Goal: Task Accomplishment & Management: Manage account settings

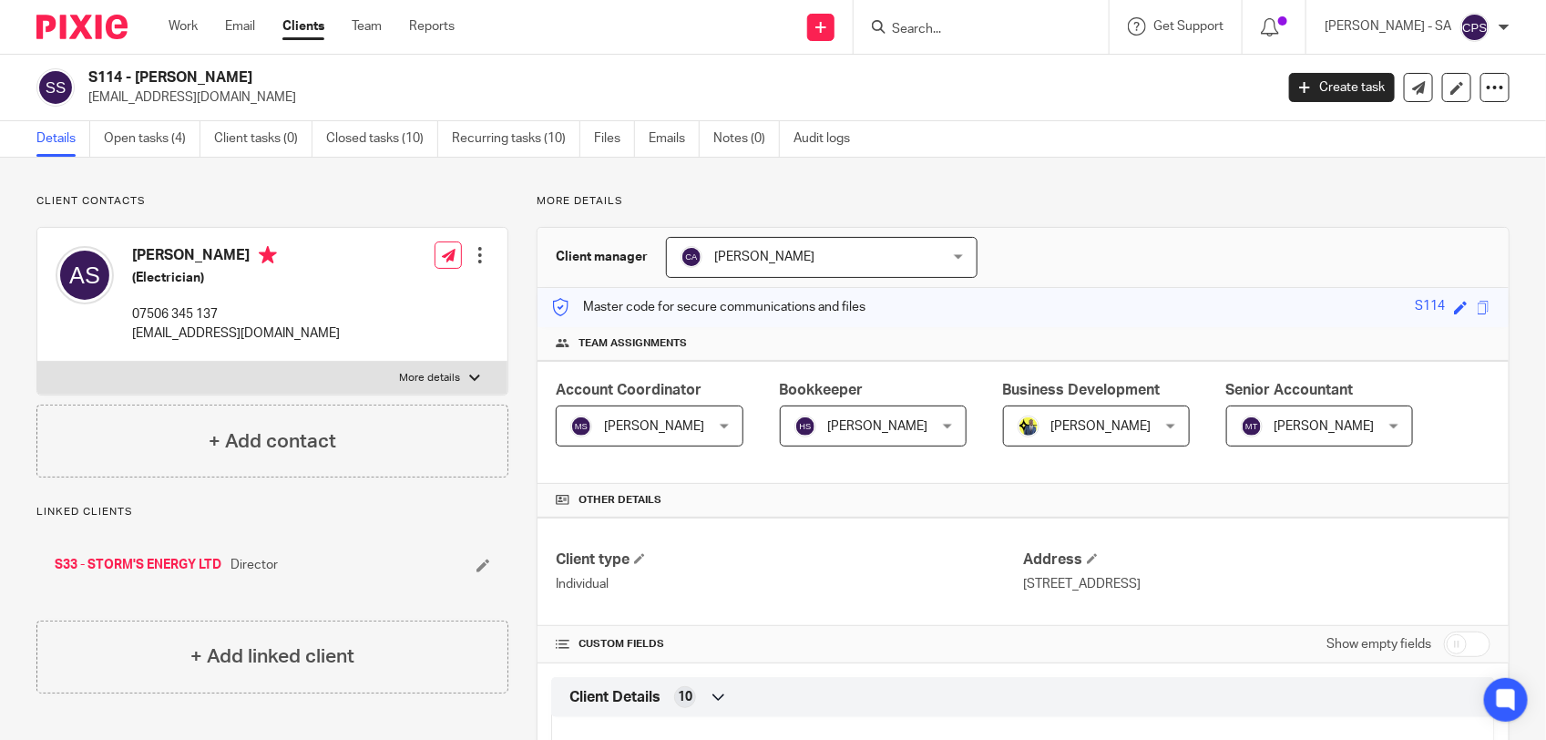
drag, startPoint x: 908, startPoint y: 19, endPoint x: 907, endPoint y: 28, distance: 9.2
click at [907, 28] on form at bounding box center [987, 26] width 194 height 23
click at [930, 29] on input "Search" at bounding box center [972, 30] width 164 height 16
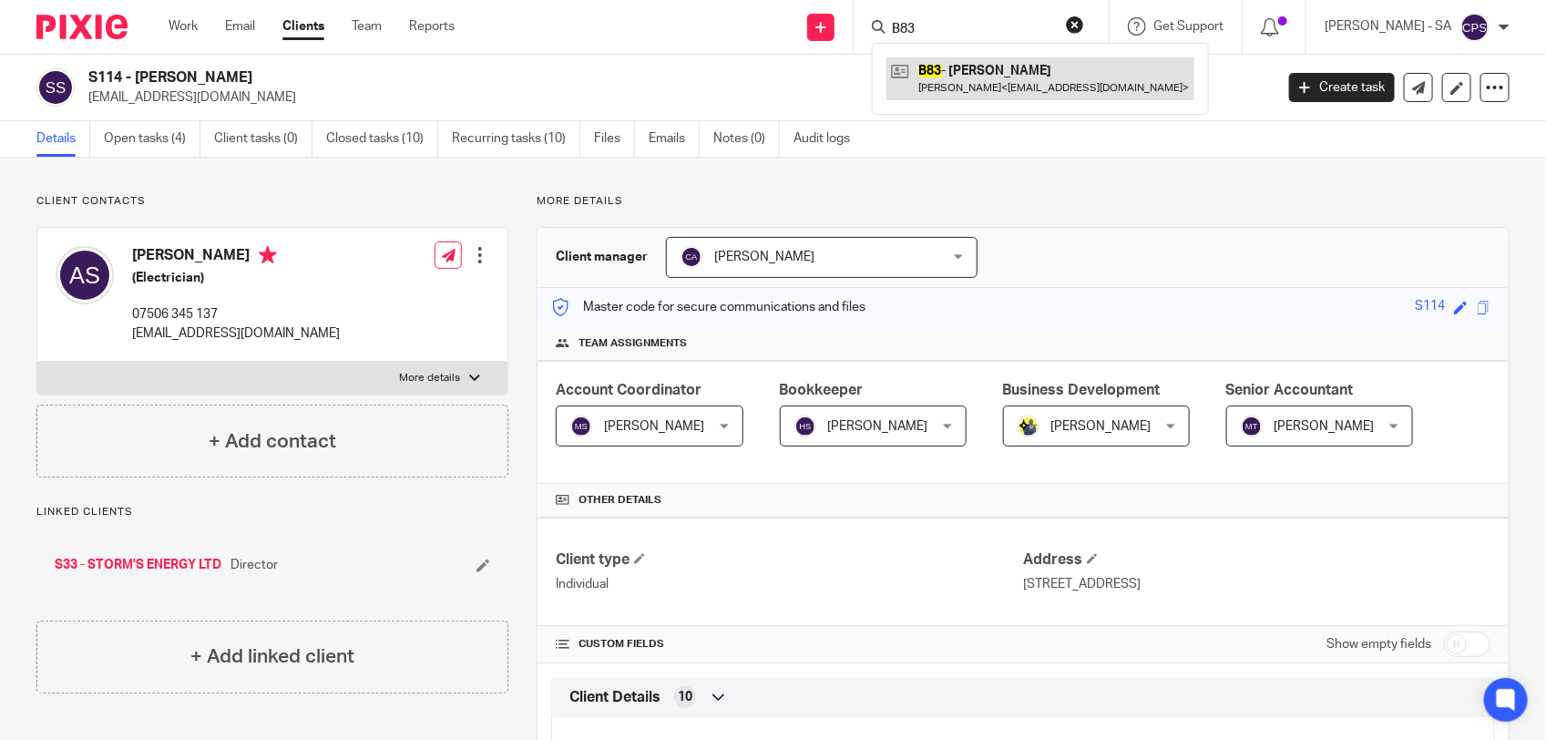
type input "B83"
click at [950, 73] on link at bounding box center [1040, 78] width 308 height 42
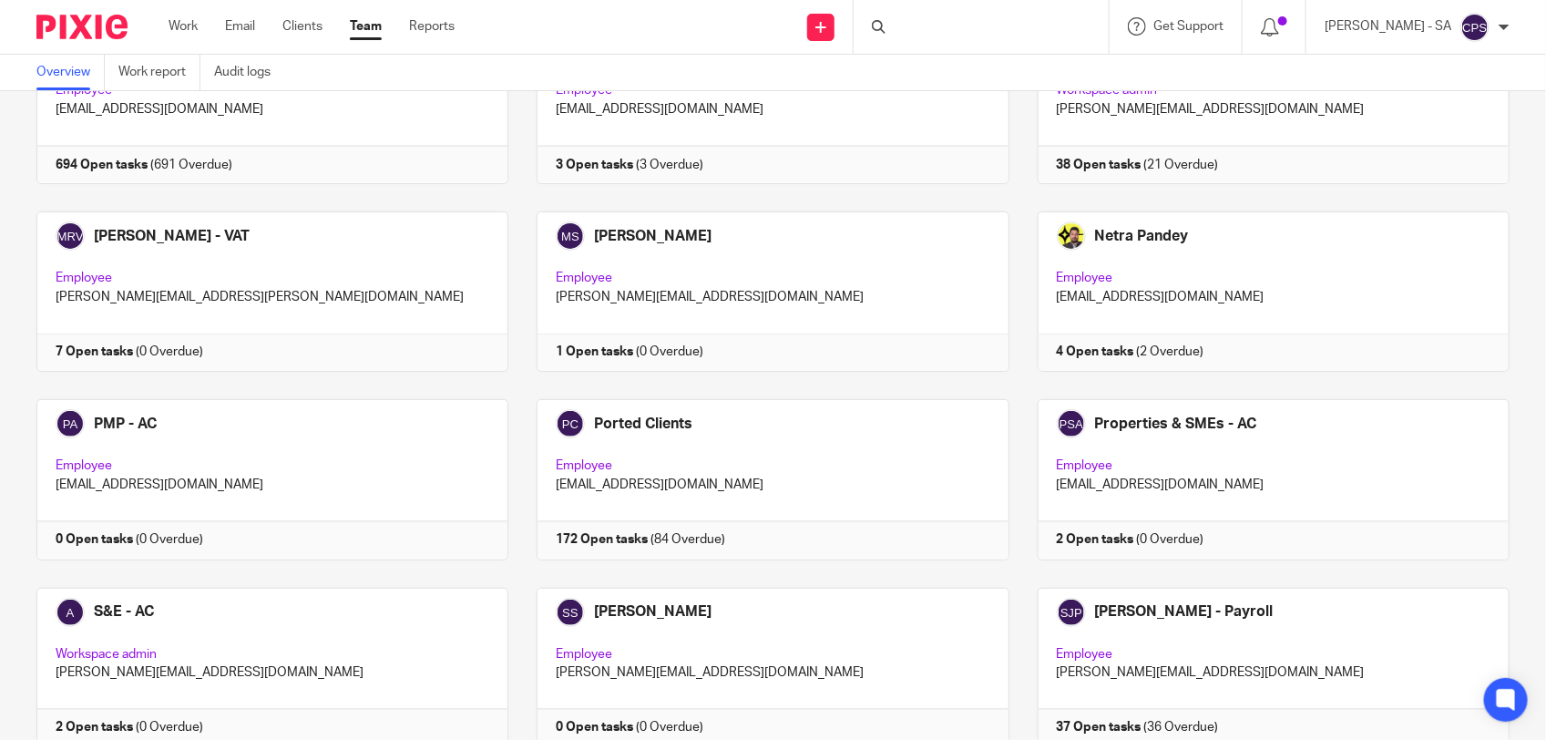
scroll to position [1184, 0]
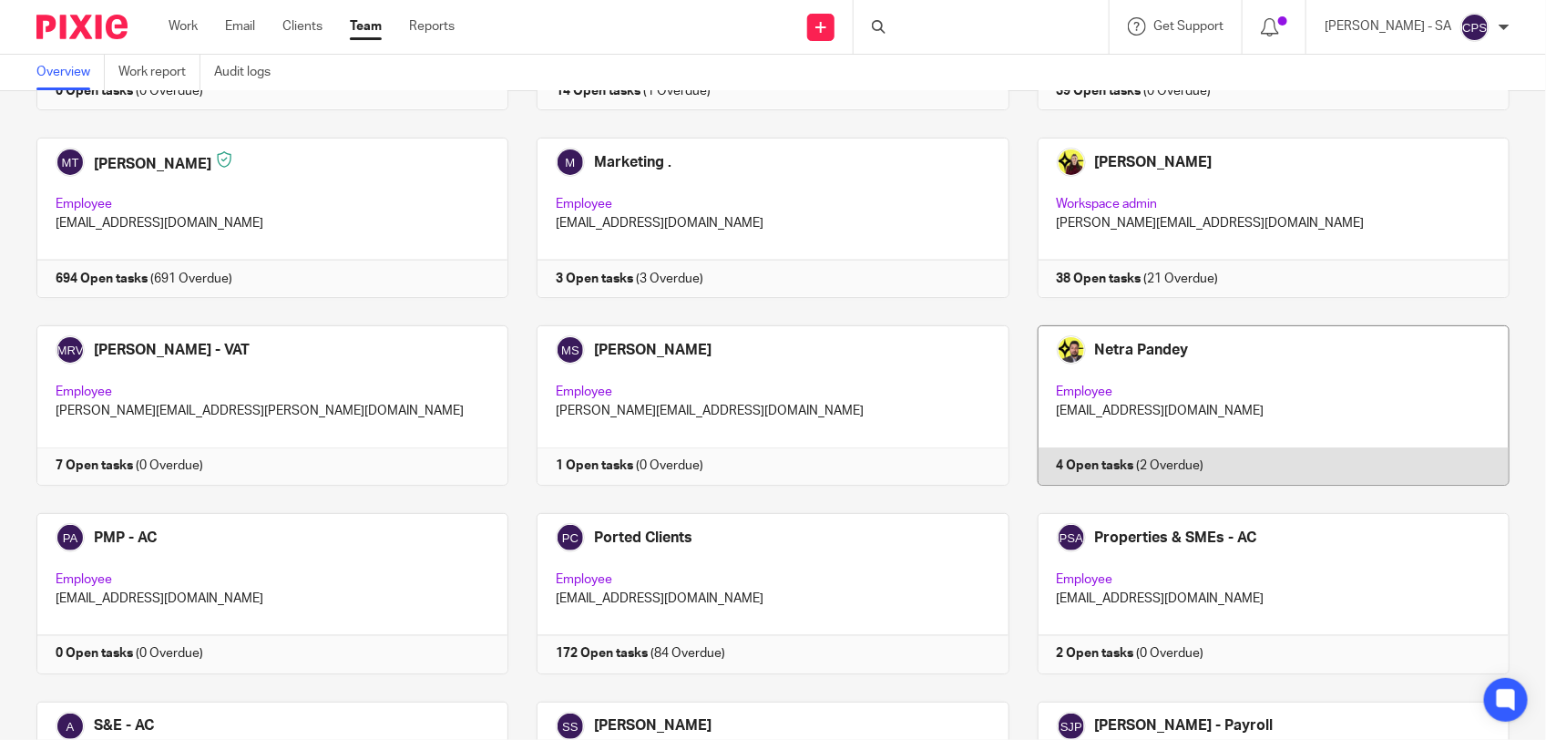
click at [1262, 397] on link at bounding box center [1259, 405] width 500 height 160
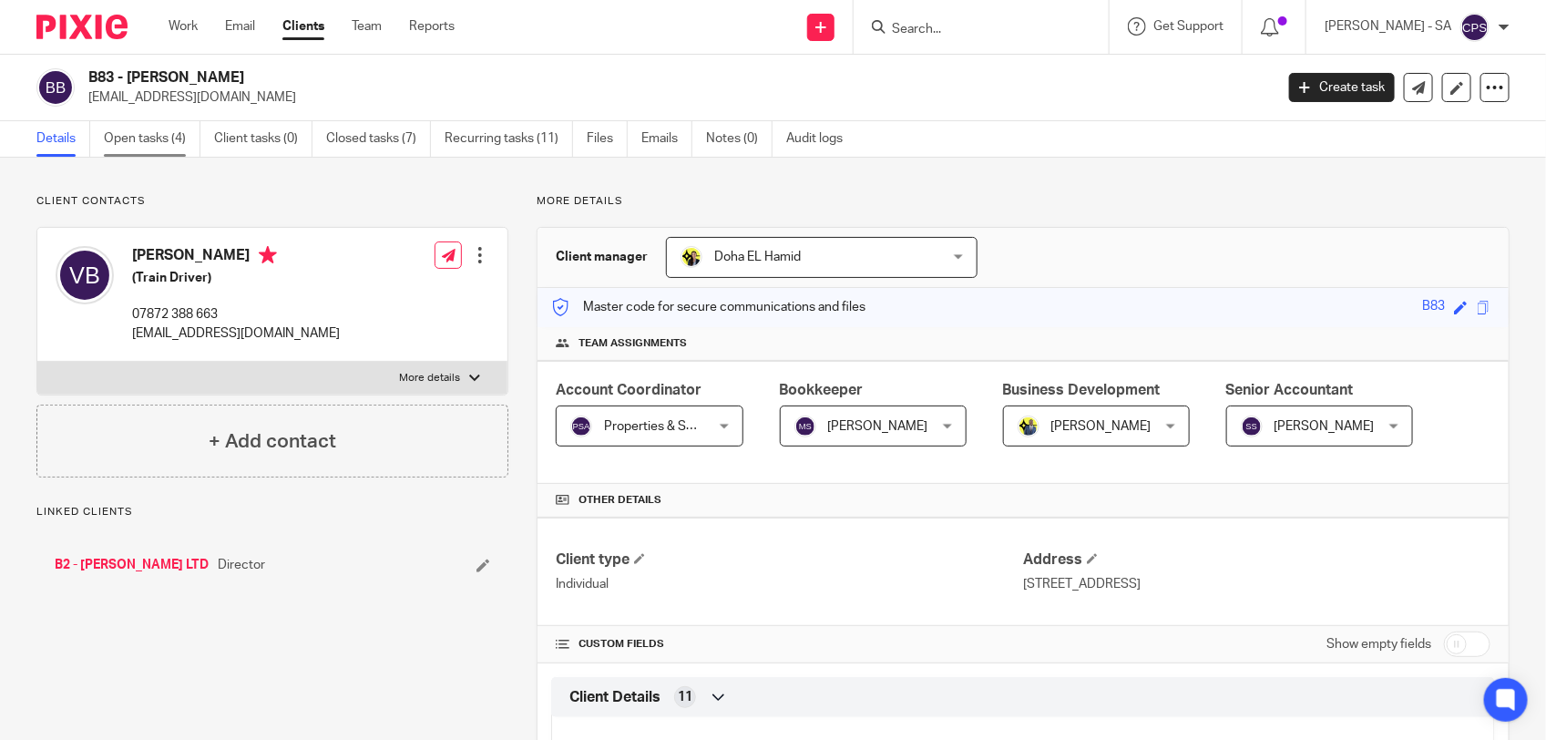
click at [138, 142] on link "Open tasks (4)" at bounding box center [152, 139] width 97 height 36
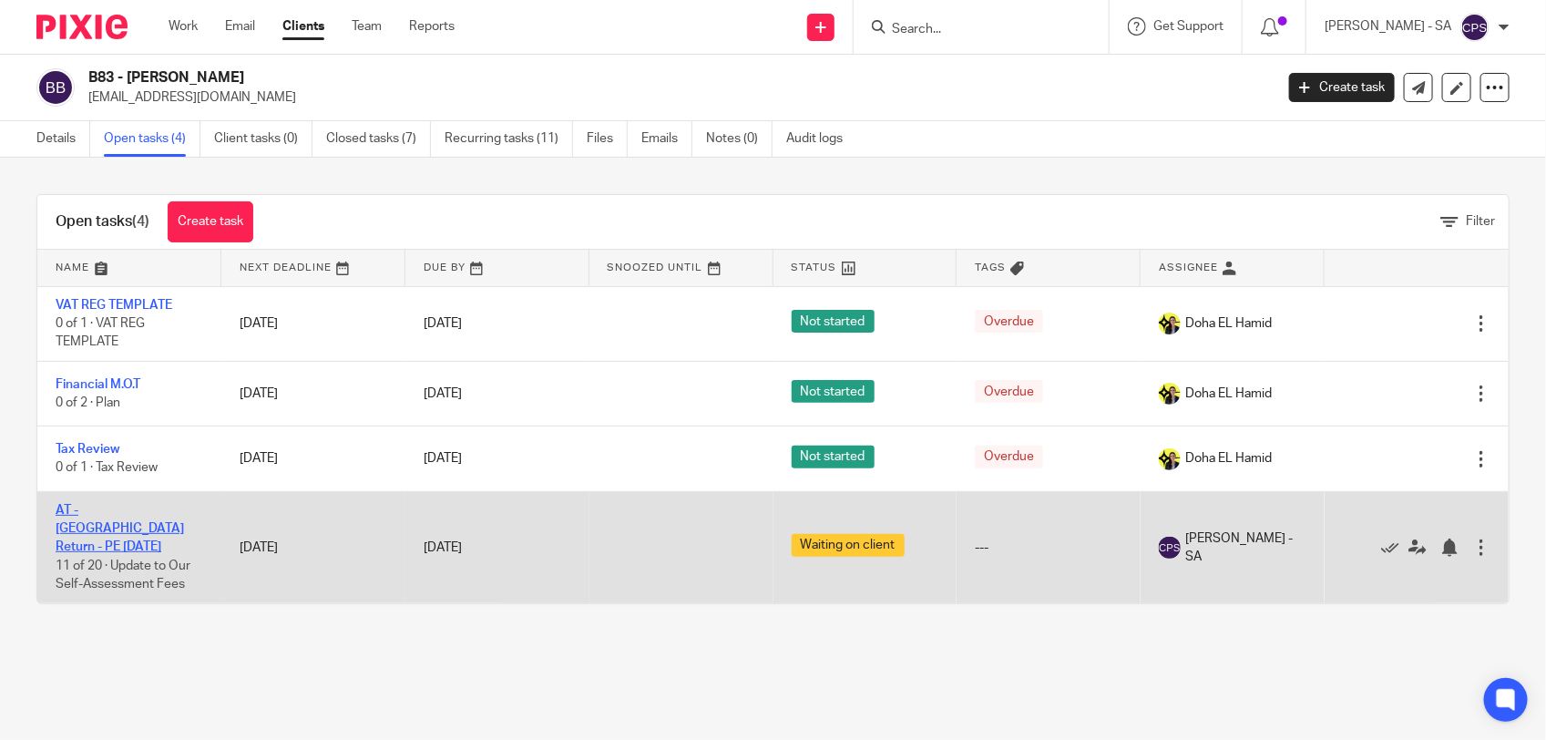
click at [139, 516] on link "AT - SA Return - PE 05-04-2025" at bounding box center [120, 529] width 128 height 50
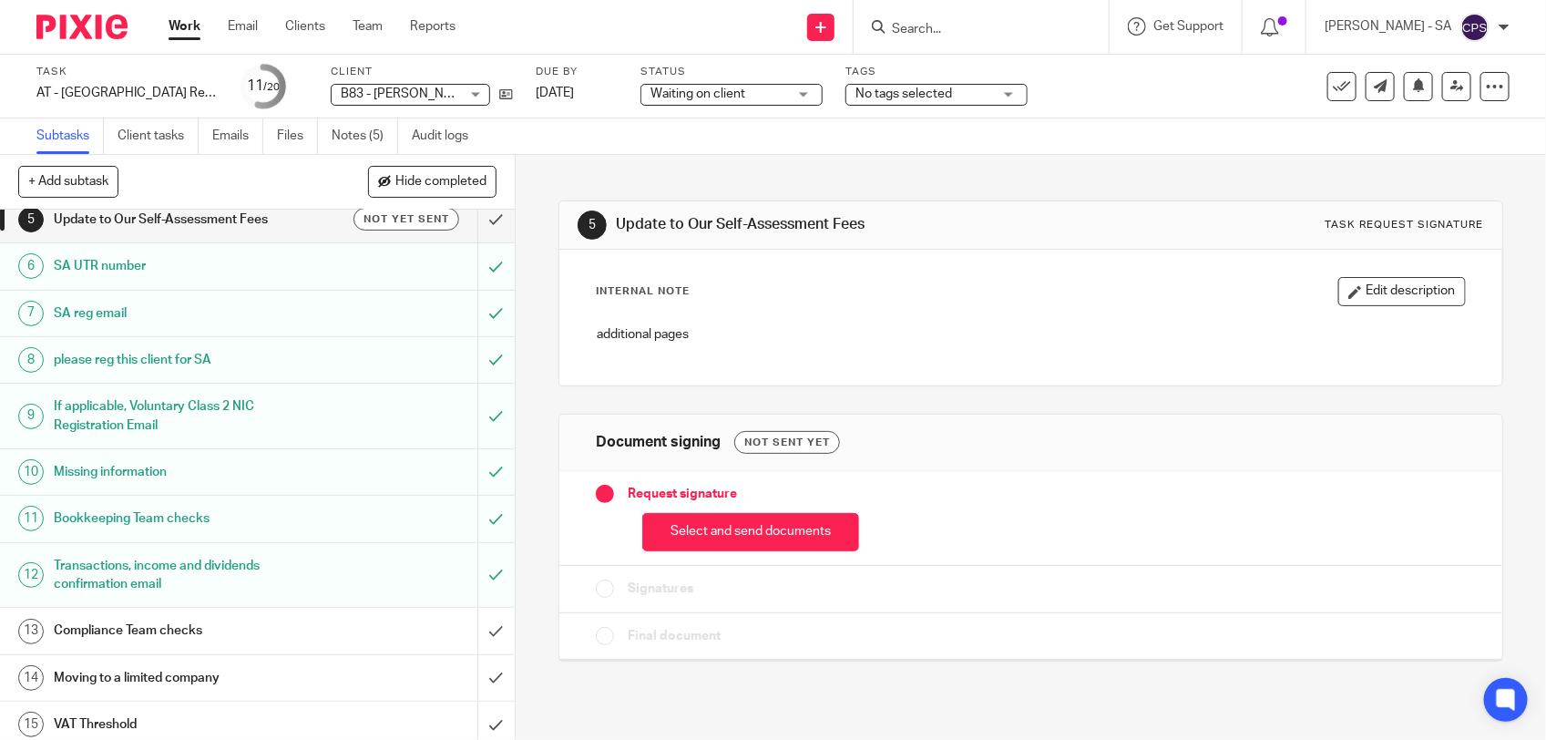
scroll to position [228, 0]
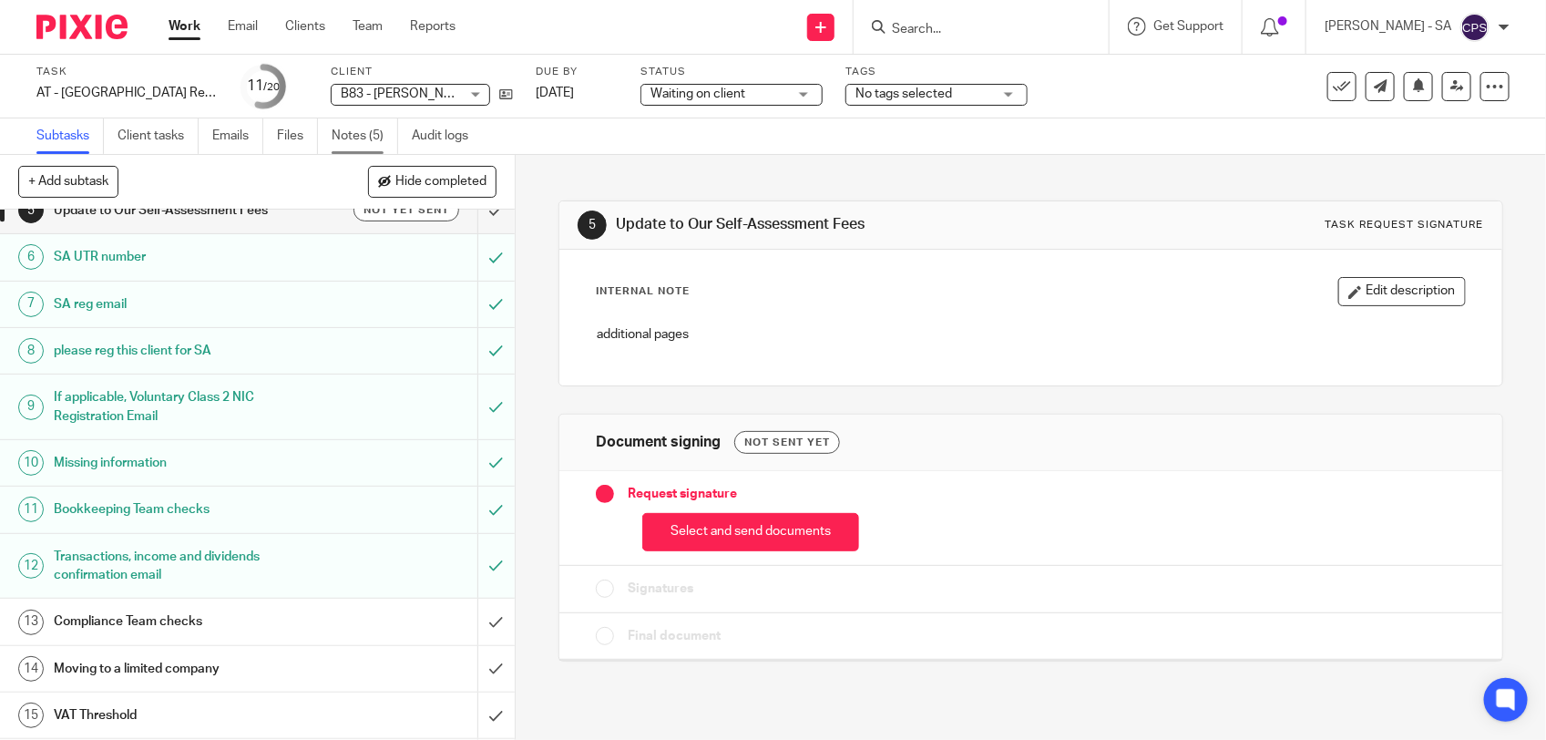
click at [353, 139] on link "Notes (5)" at bounding box center [365, 136] width 66 height 36
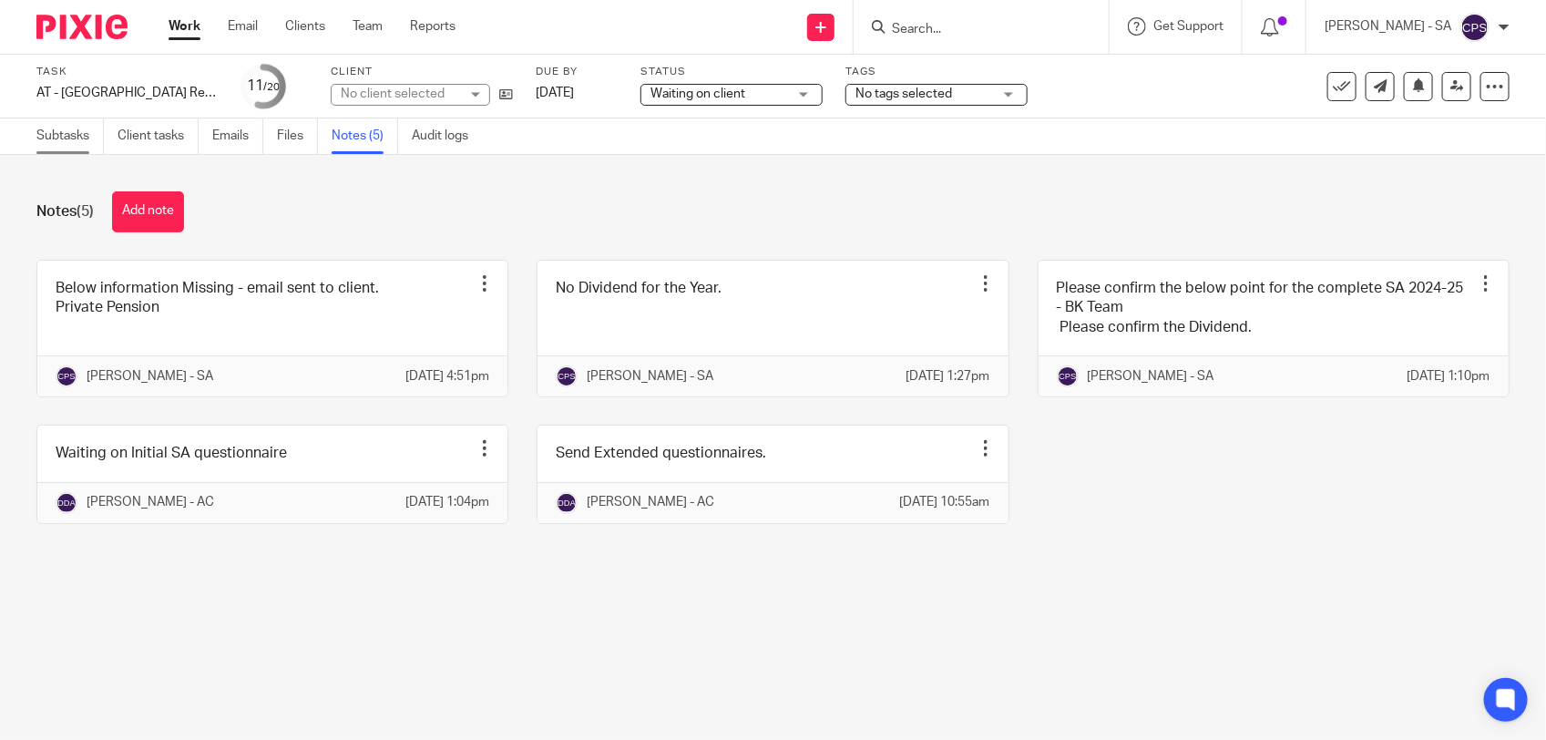
click at [68, 139] on link "Subtasks" at bounding box center [69, 136] width 67 height 36
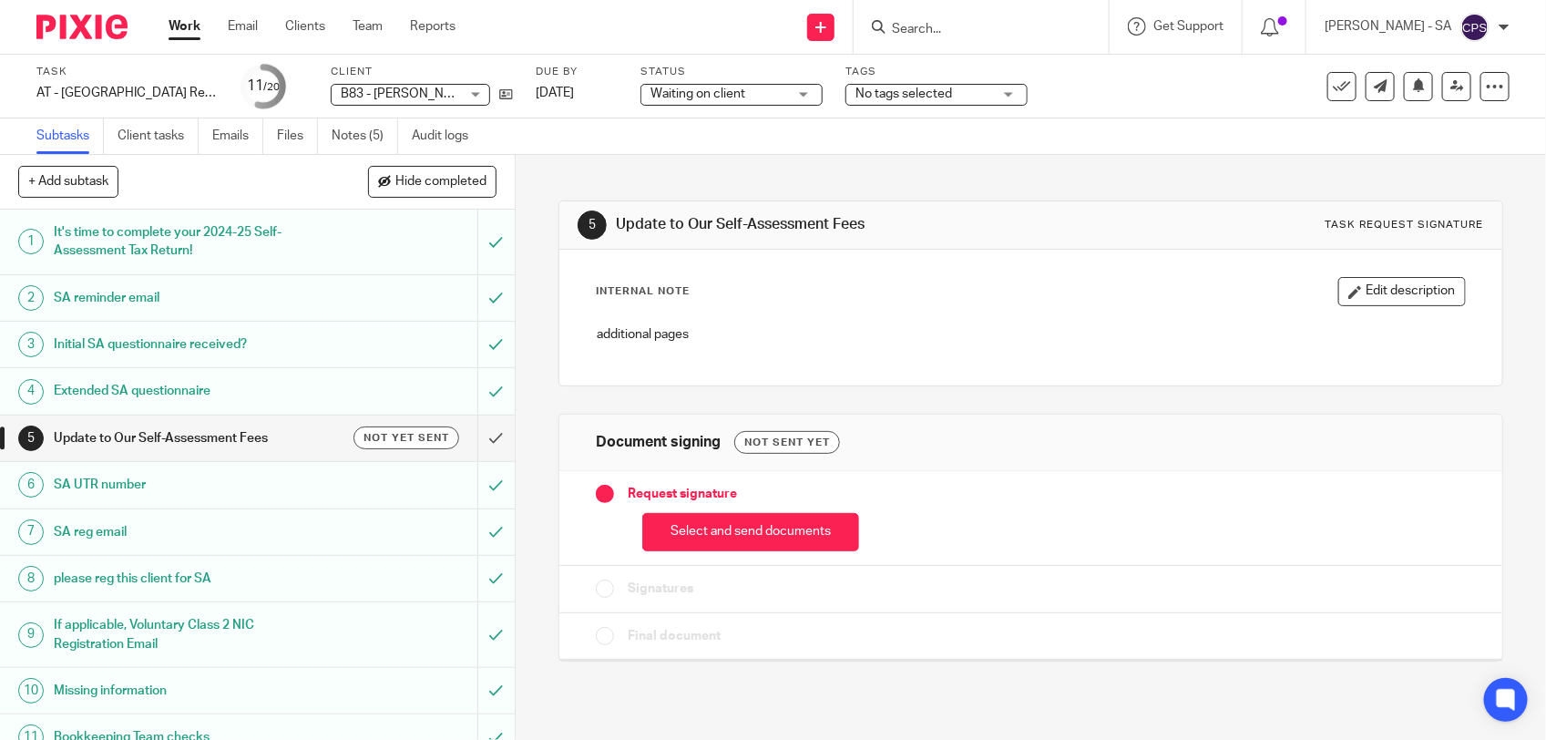
click at [711, 105] on div "Waiting on client Waiting on client" at bounding box center [731, 95] width 182 height 22
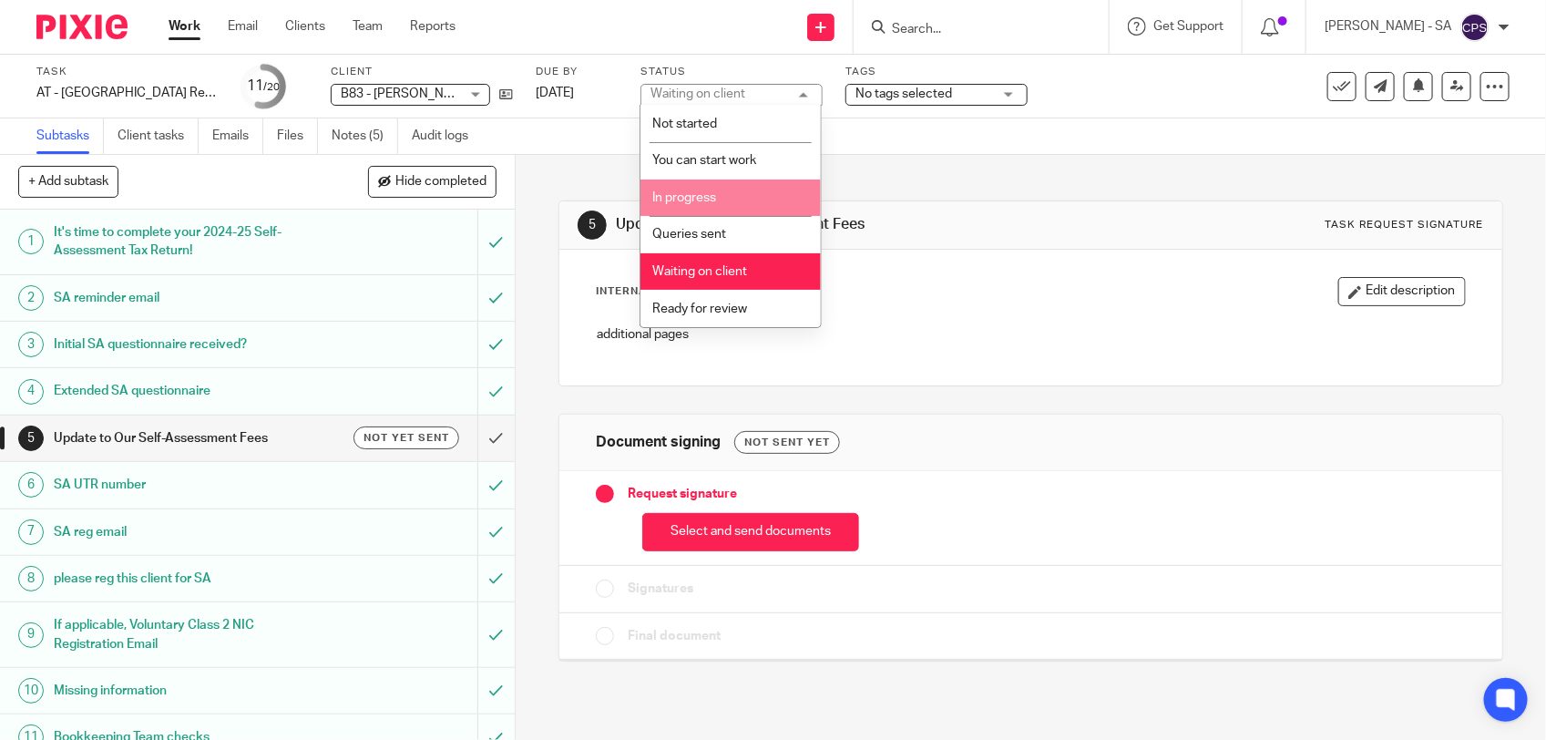
click at [713, 196] on span "In progress" at bounding box center [684, 197] width 64 height 13
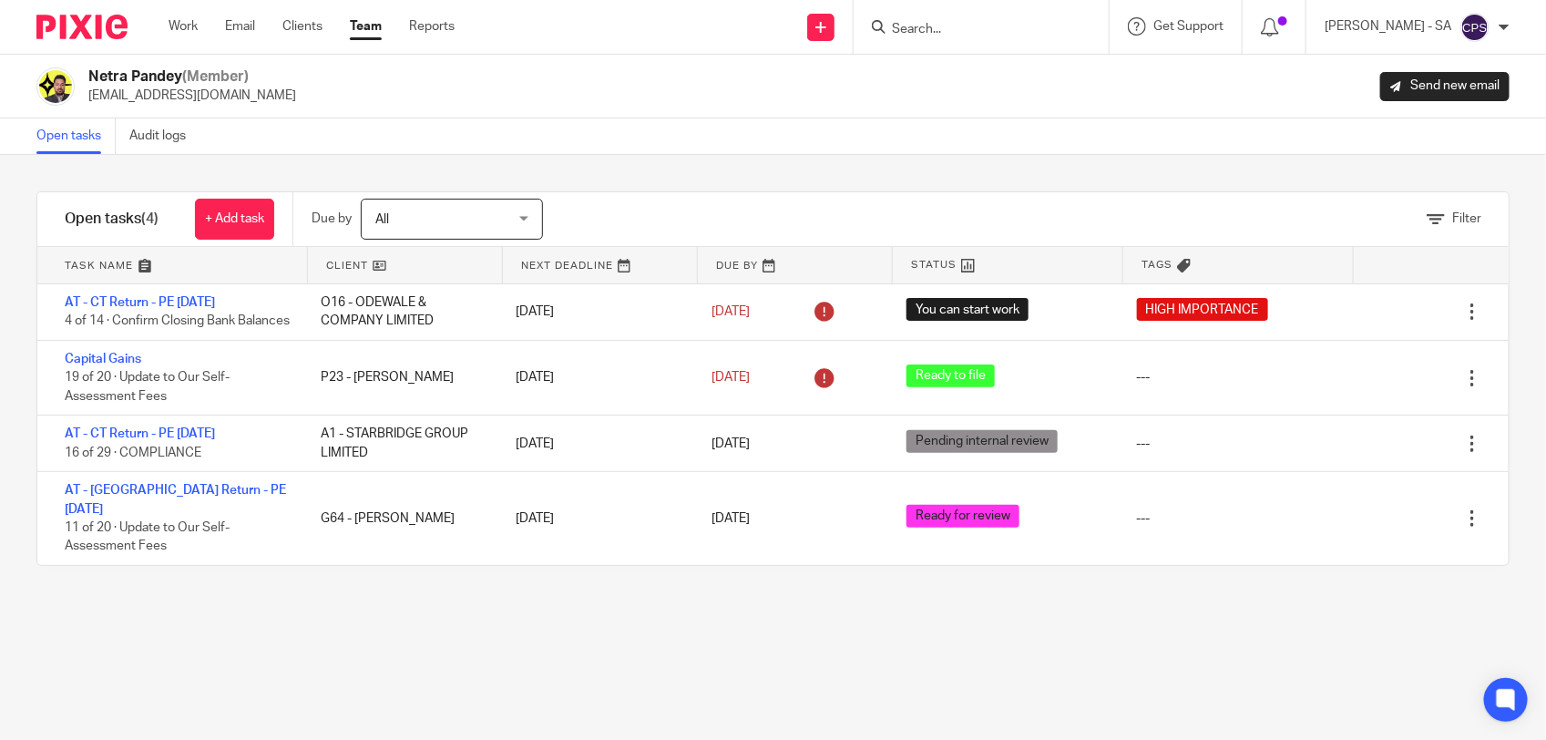
click at [360, 32] on link "Team" at bounding box center [366, 26] width 32 height 18
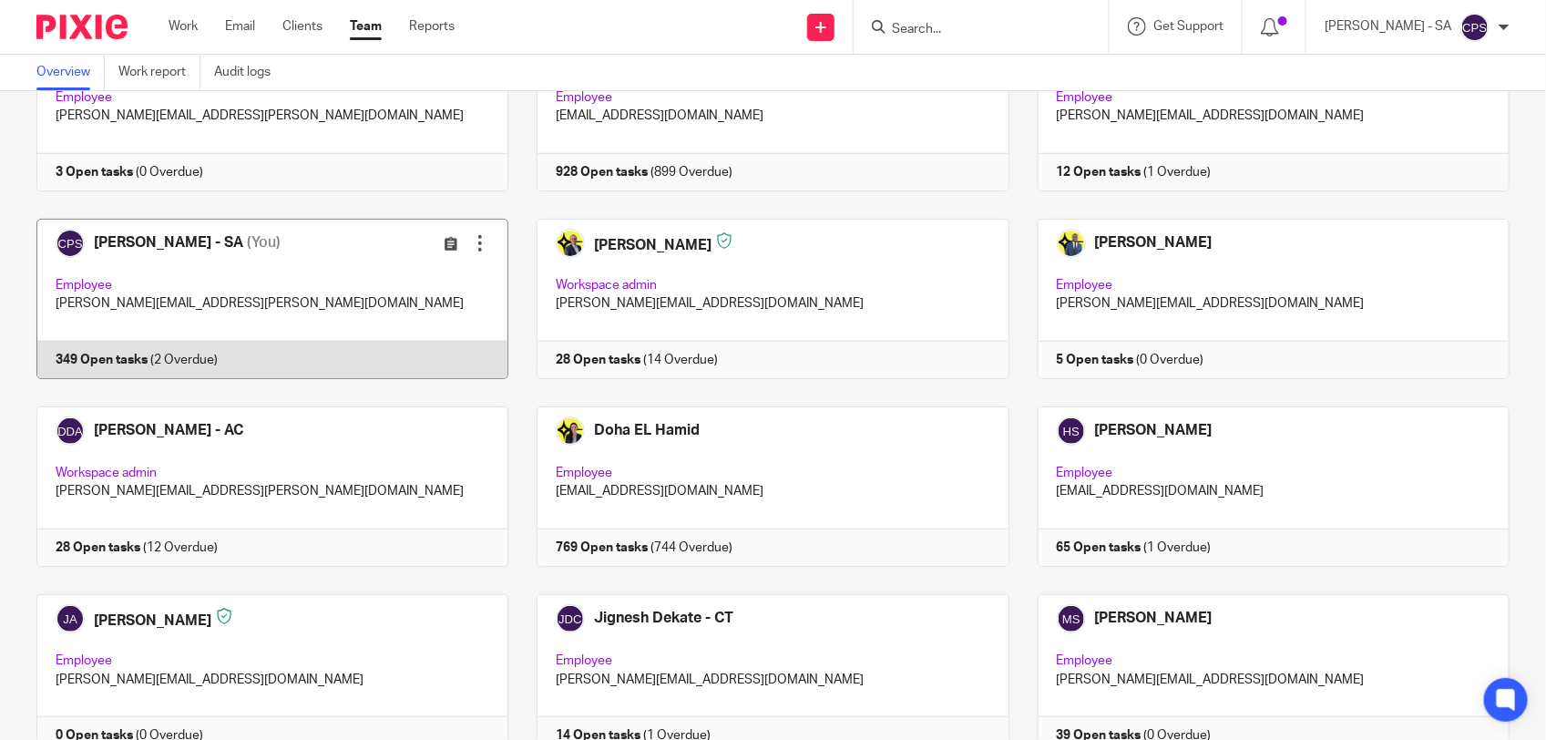
scroll to position [501, 0]
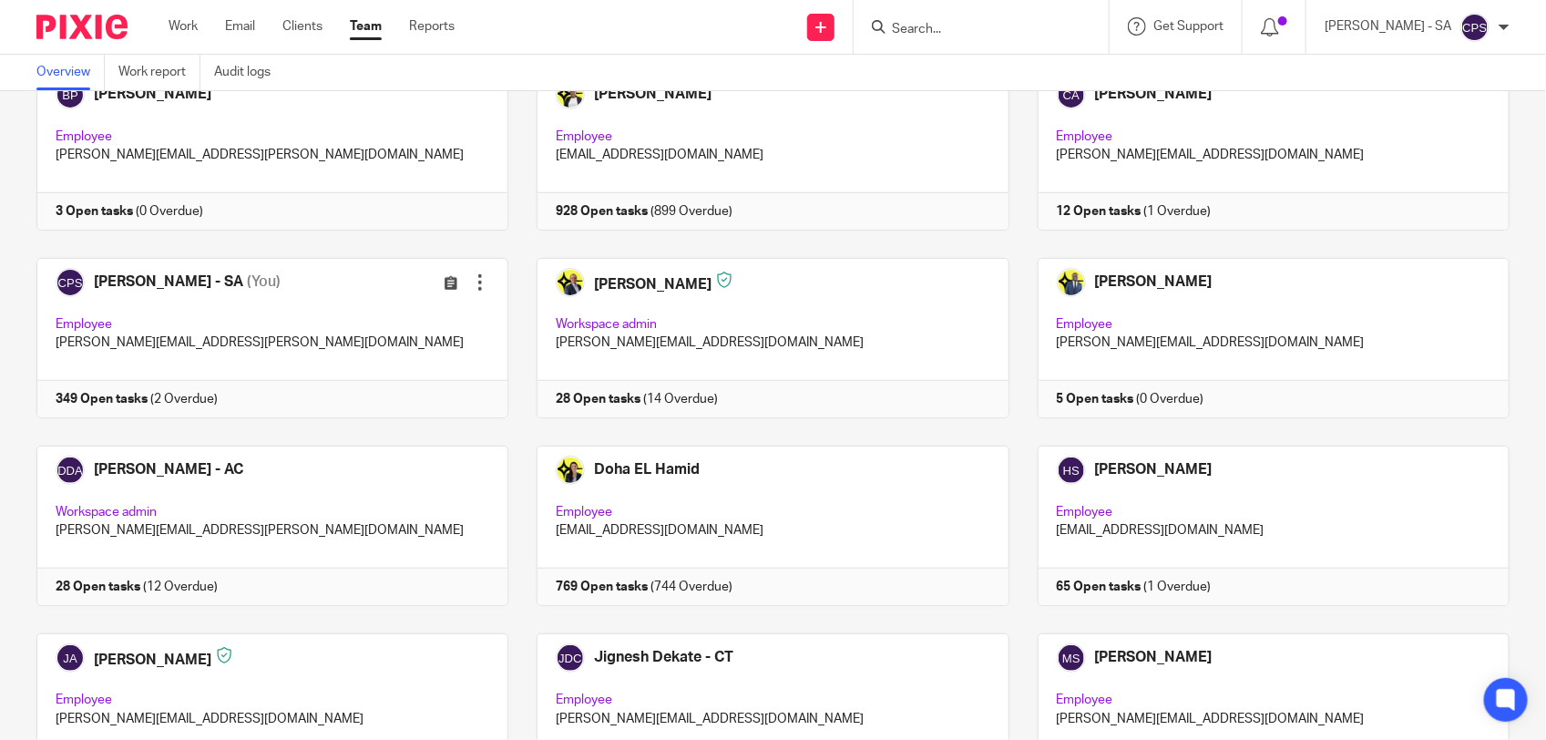
click at [929, 32] on input "Search" at bounding box center [972, 30] width 164 height 16
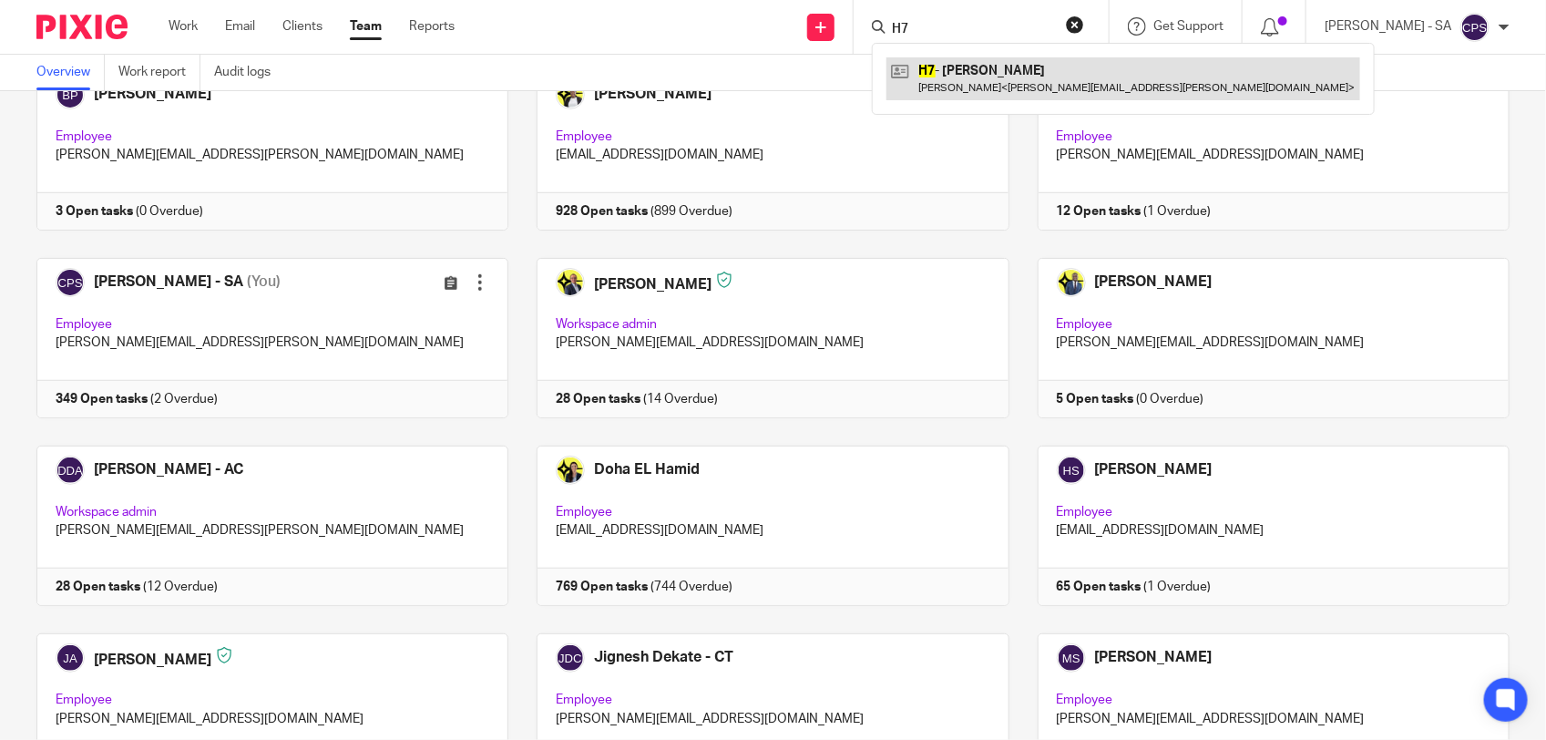
type input "H7"
click at [930, 76] on link at bounding box center [1123, 78] width 474 height 42
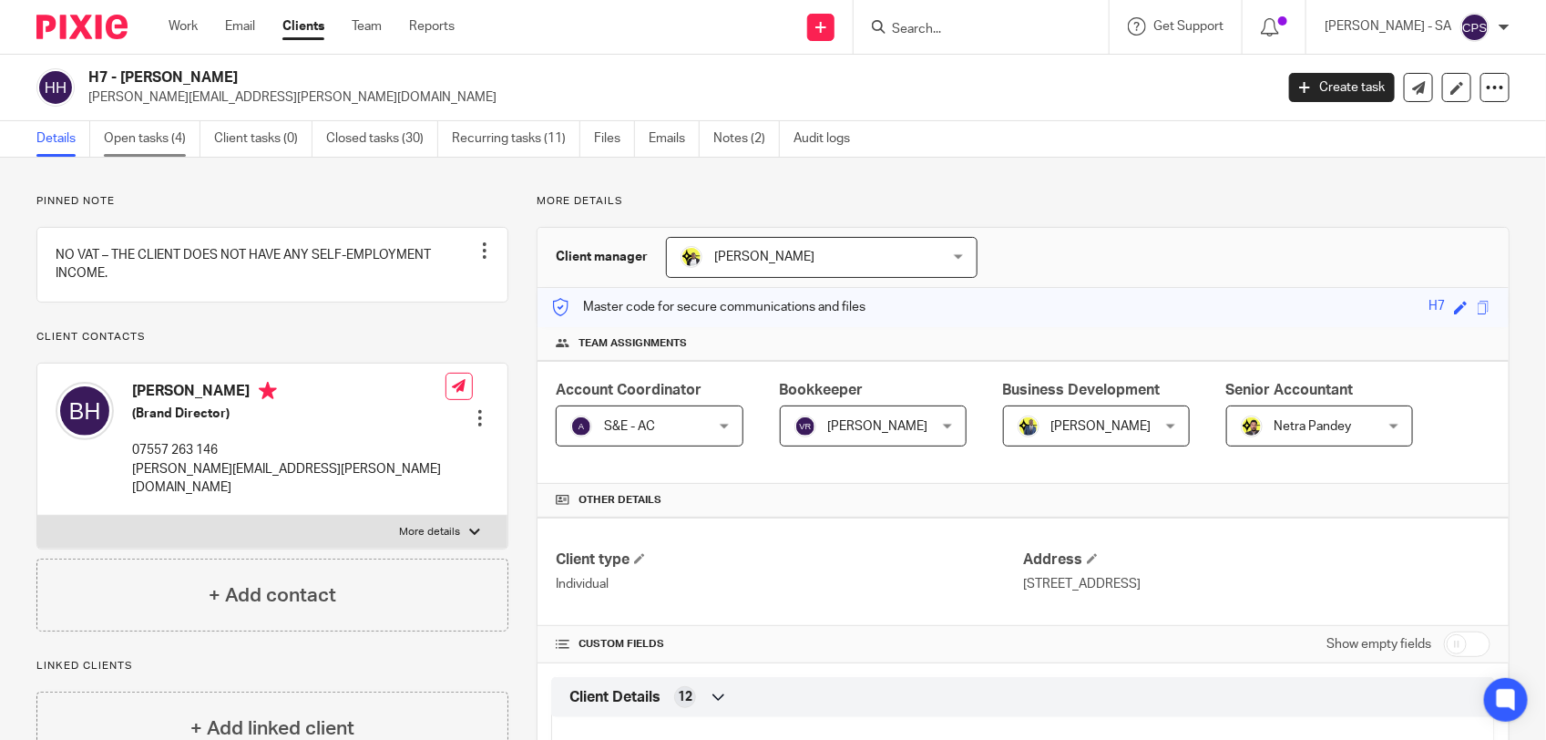
click at [153, 141] on link "Open tasks (4)" at bounding box center [152, 139] width 97 height 36
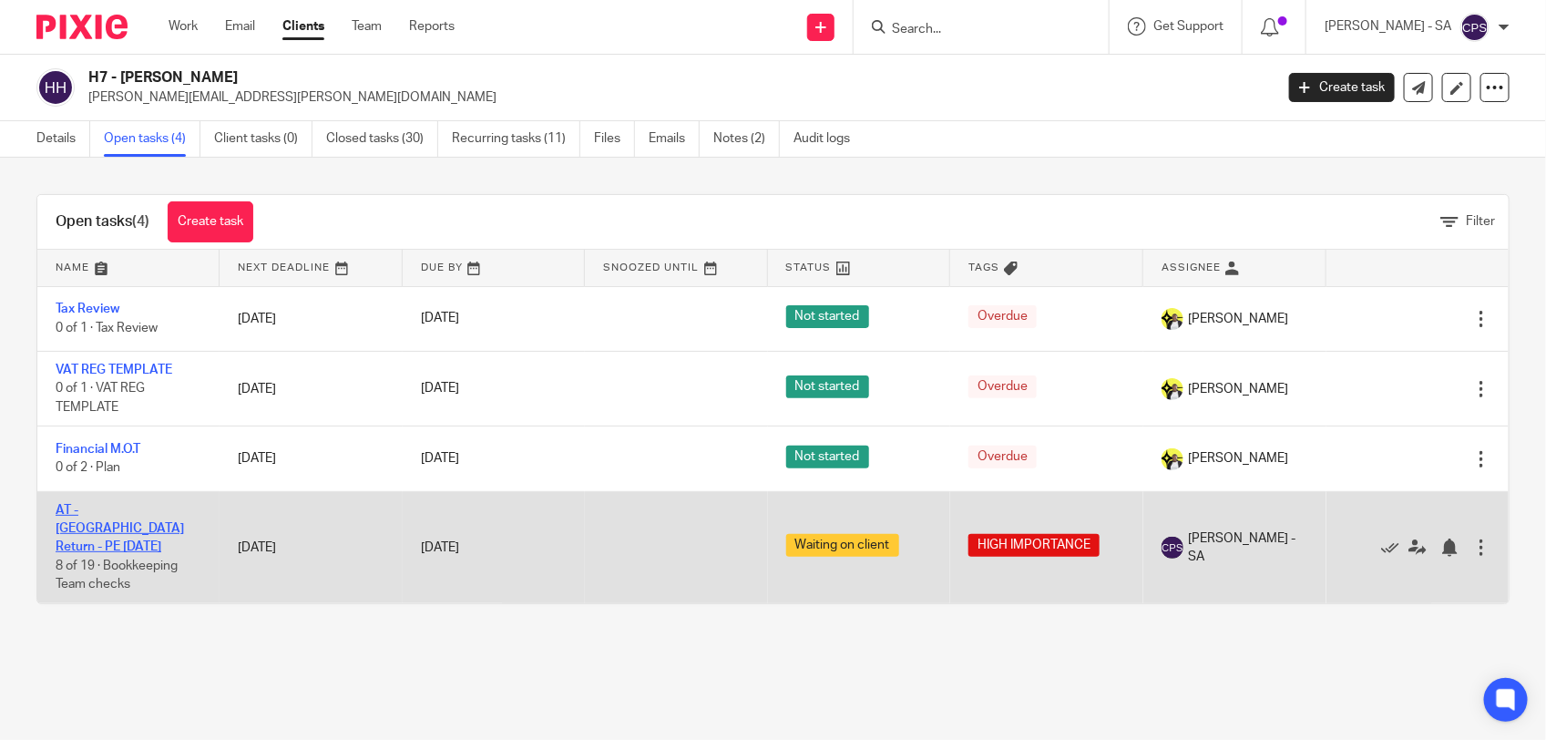
click at [124, 512] on link "AT - [GEOGRAPHIC_DATA] Return - PE [DATE]" at bounding box center [120, 529] width 128 height 50
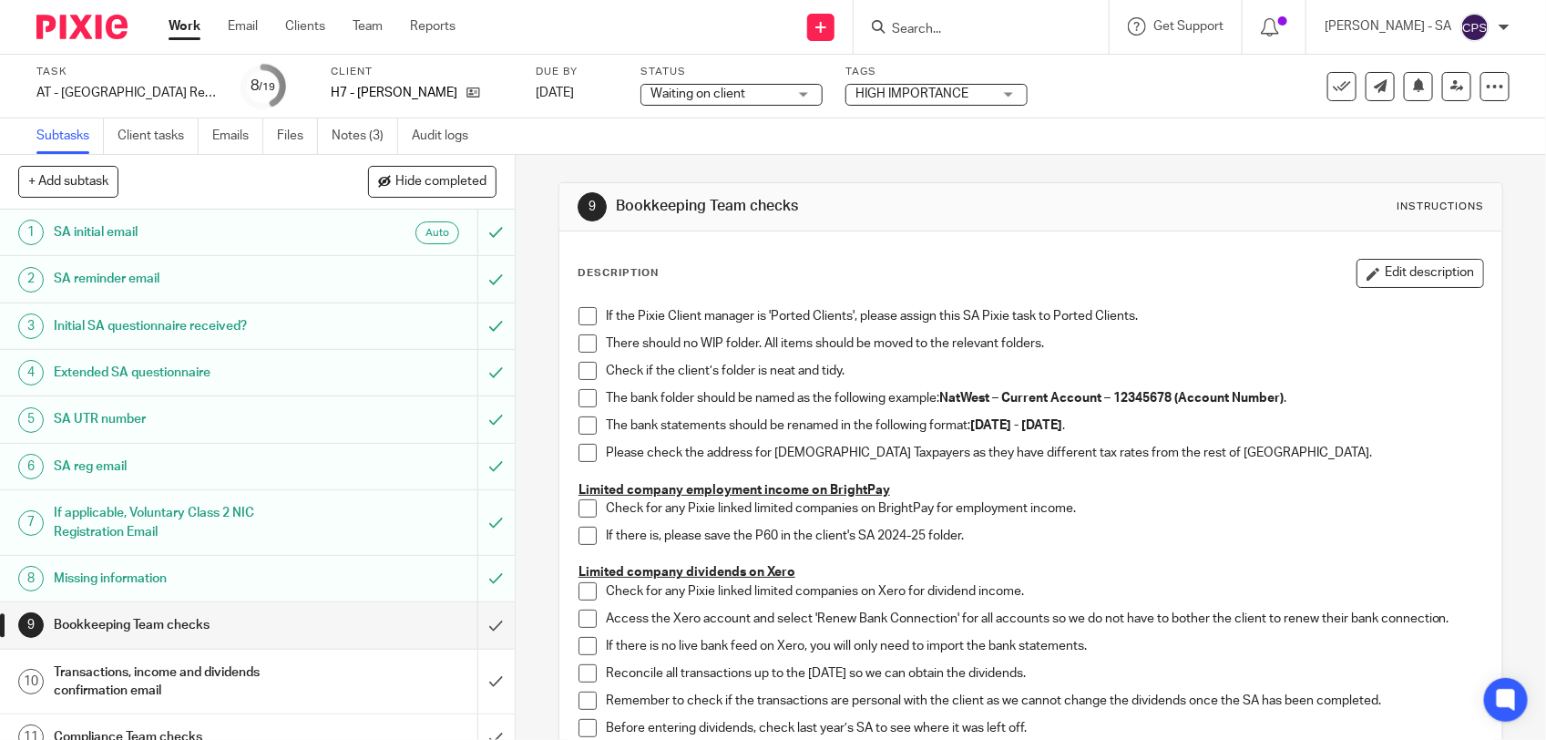
click at [713, 94] on span "Waiting on client" at bounding box center [697, 93] width 95 height 13
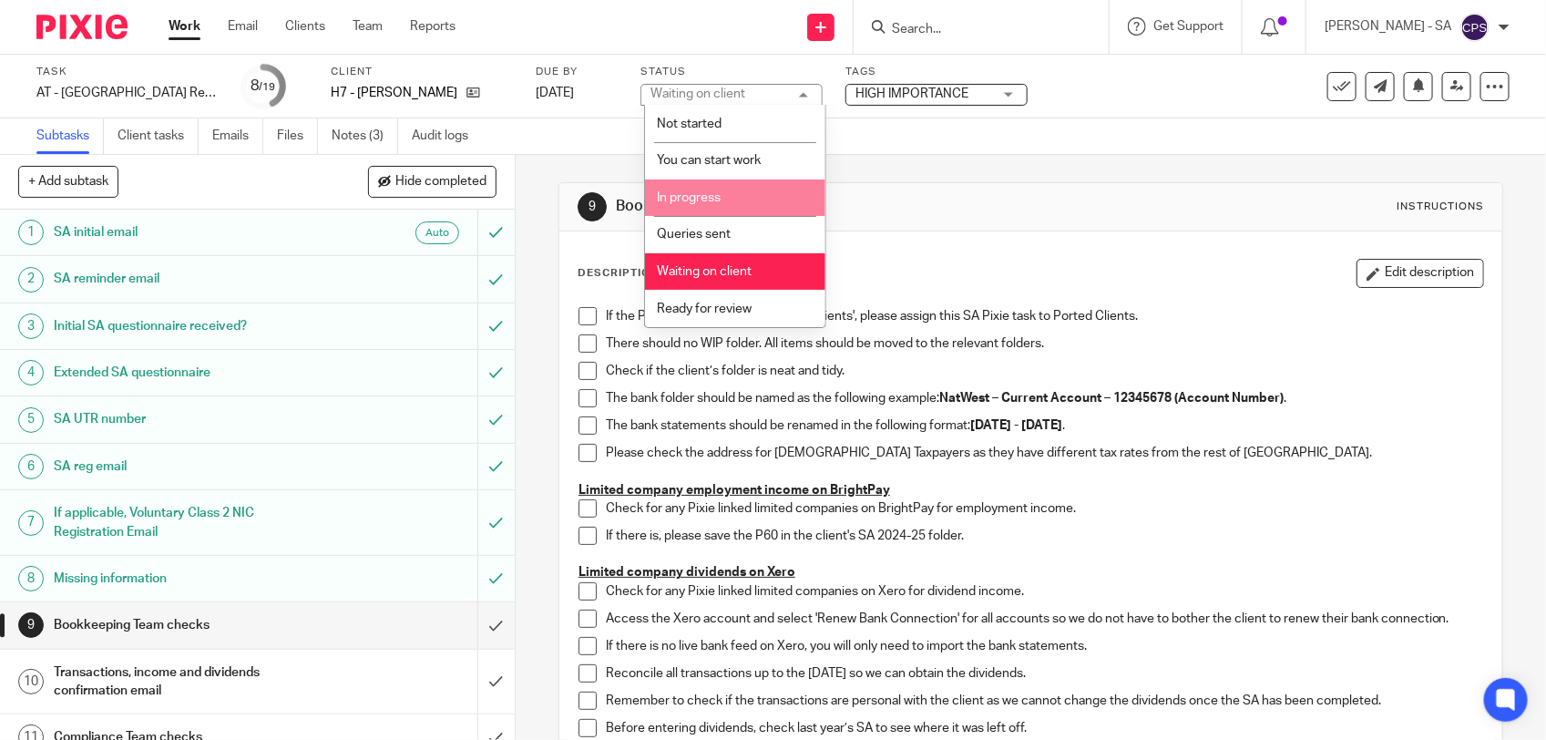
click at [698, 205] on li "In progress" at bounding box center [735, 197] width 180 height 37
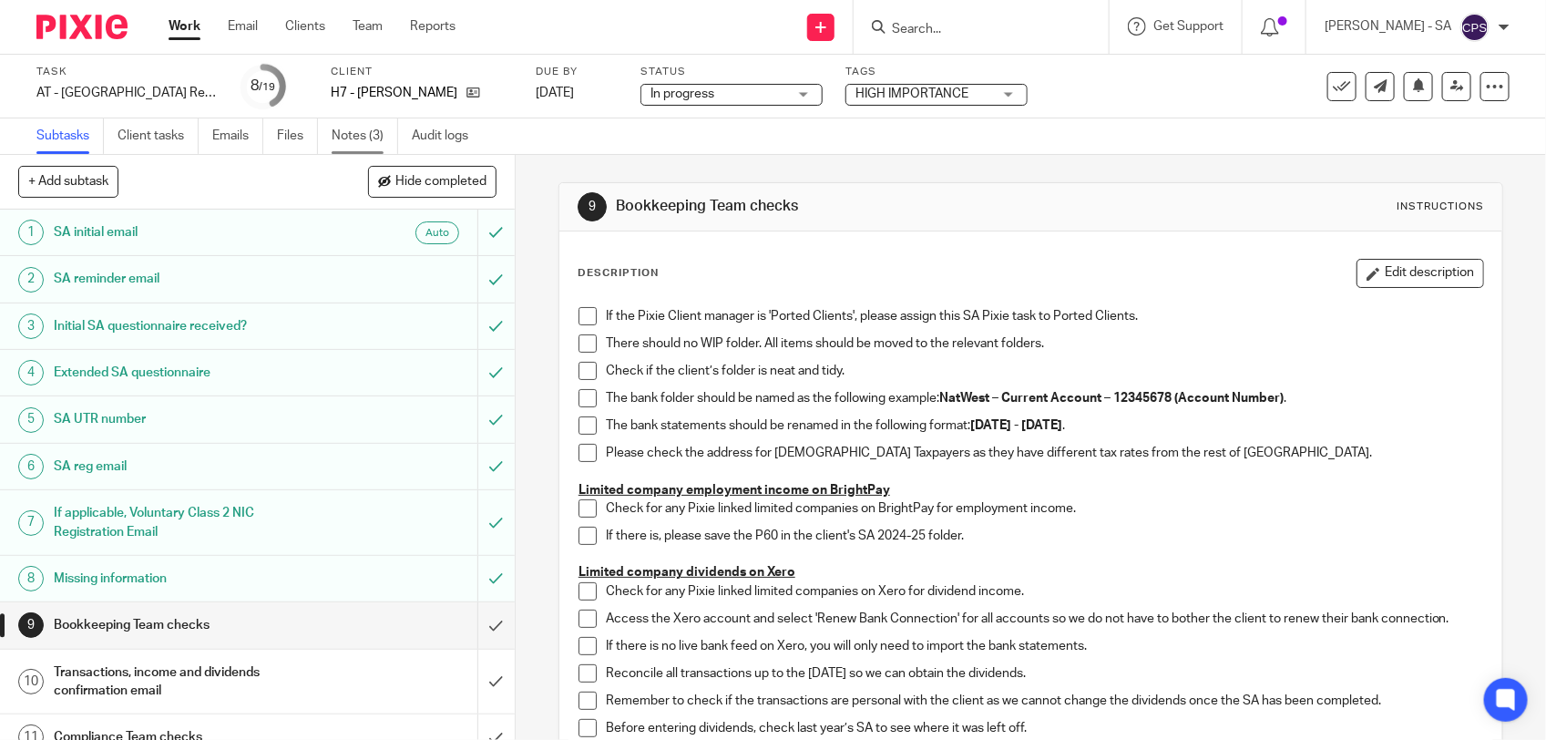
click at [357, 132] on link "Notes (3)" at bounding box center [365, 136] width 66 height 36
